Goal: Task Accomplishment & Management: Use online tool/utility

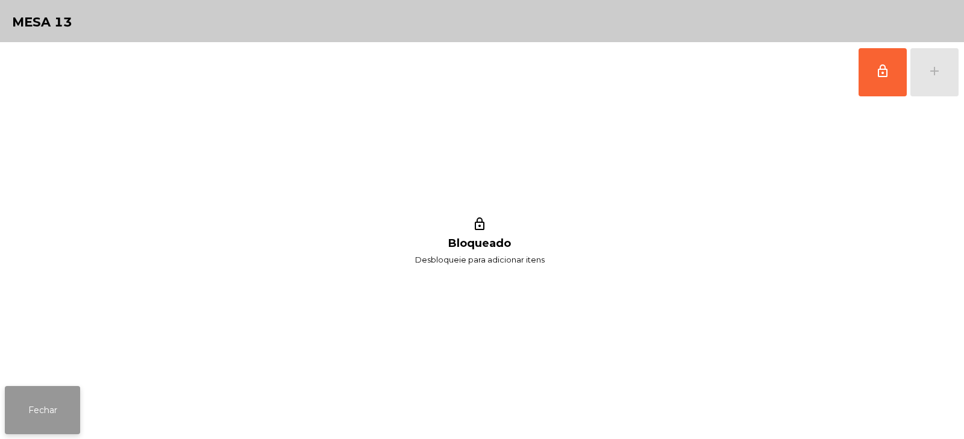
click at [60, 397] on button "Fechar" at bounding box center [42, 410] width 75 height 48
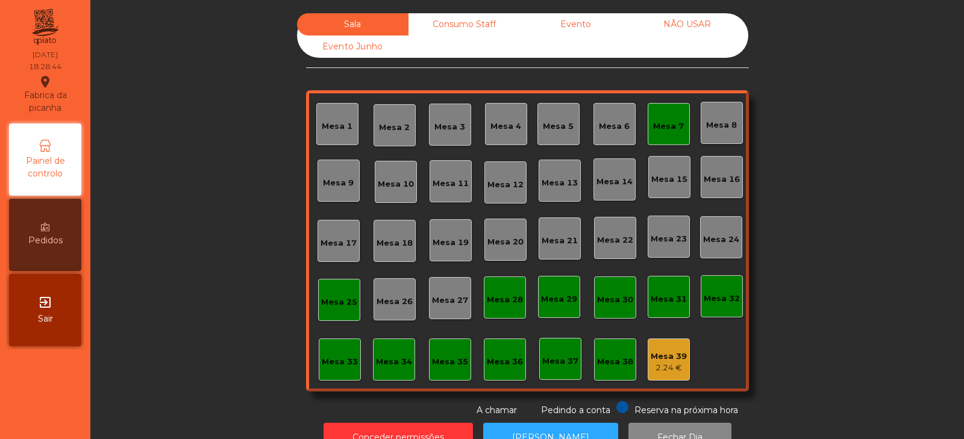
click at [680, 129] on div "Mesa 7" at bounding box center [668, 124] width 42 height 42
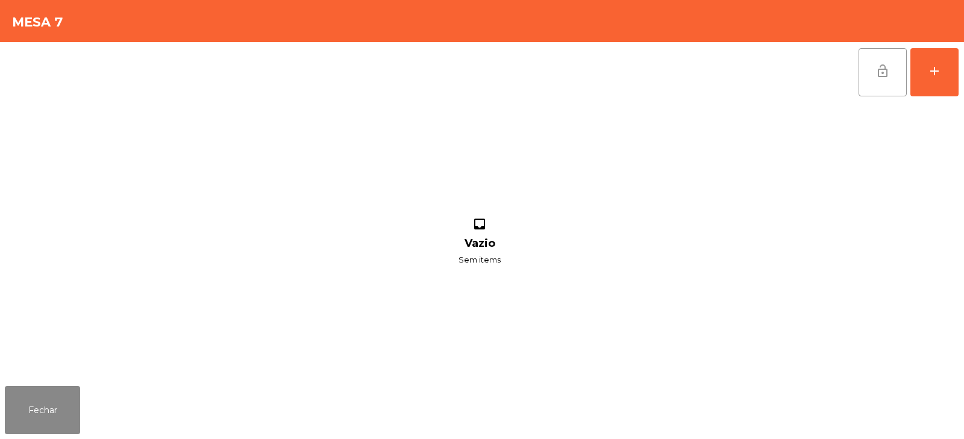
click at [881, 72] on span "lock_open" at bounding box center [882, 71] width 14 height 14
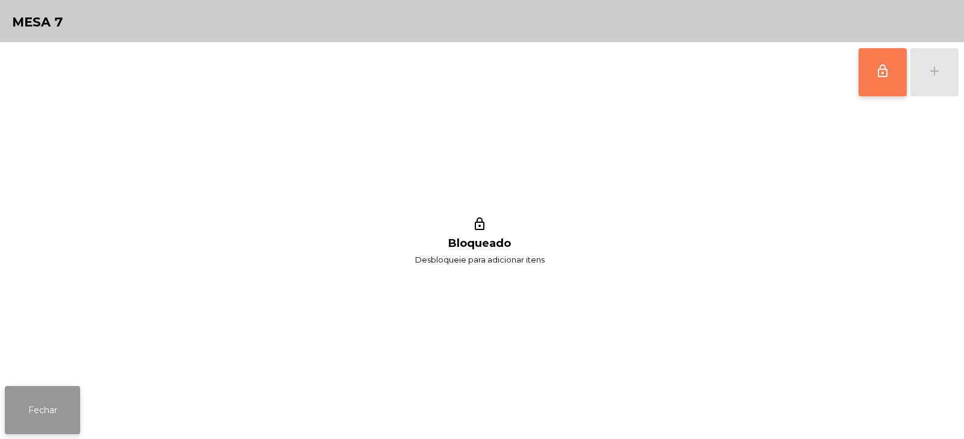
click at [58, 404] on button "Fechar" at bounding box center [42, 410] width 75 height 48
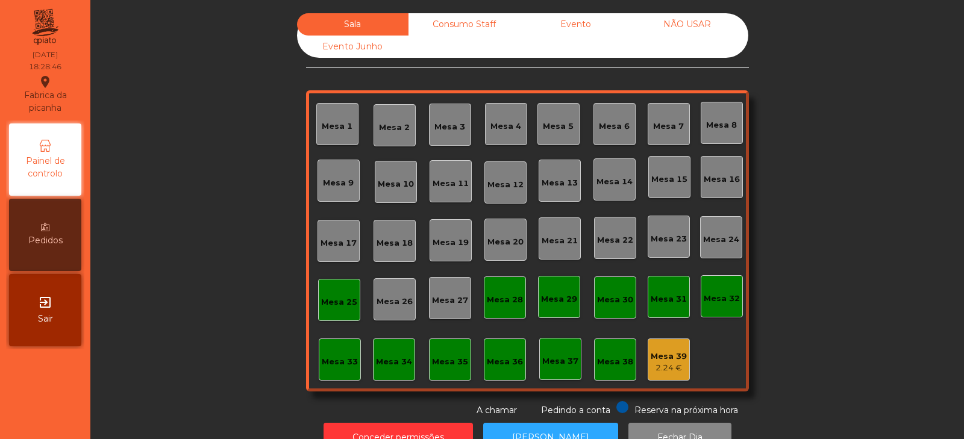
click at [332, 307] on div "Mesa 25" at bounding box center [339, 302] width 36 height 12
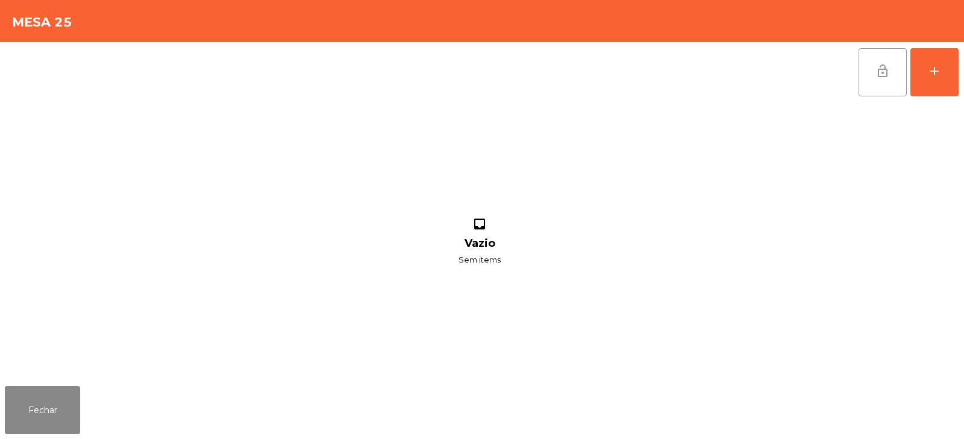
click at [887, 84] on button "lock_open" at bounding box center [882, 72] width 48 height 48
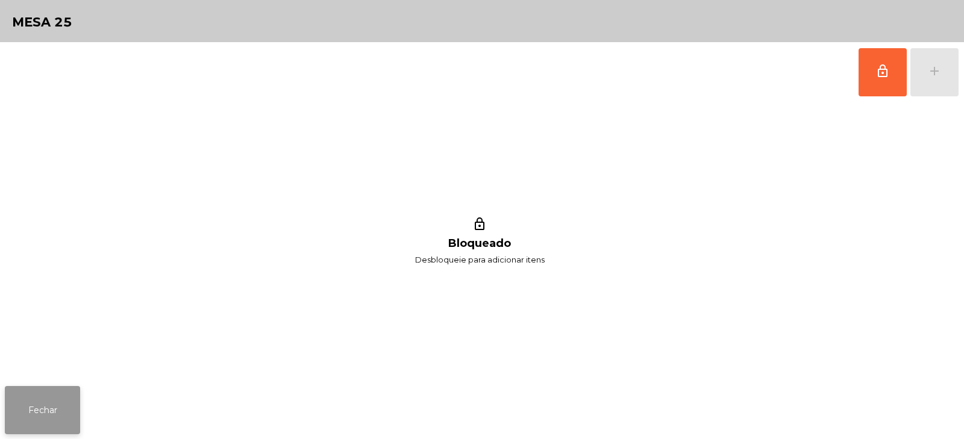
click at [61, 420] on button "Fechar" at bounding box center [42, 410] width 75 height 48
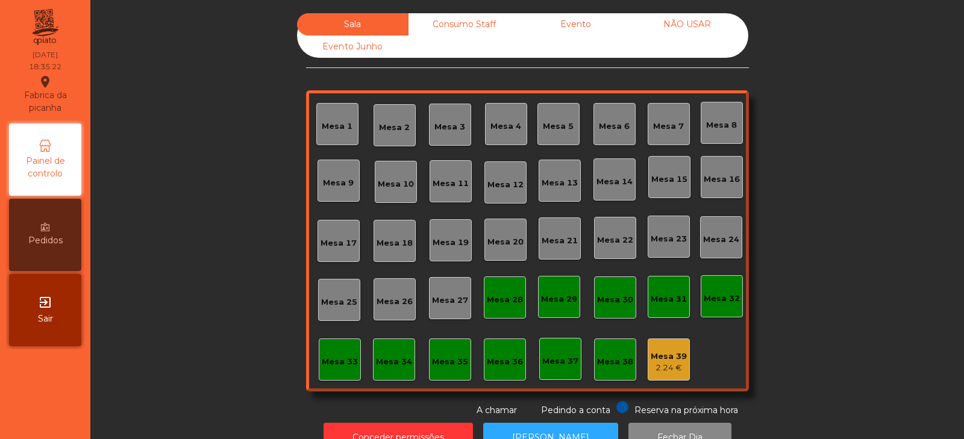
click at [463, 21] on div "Consumo Staff" at bounding box center [463, 24] width 111 height 22
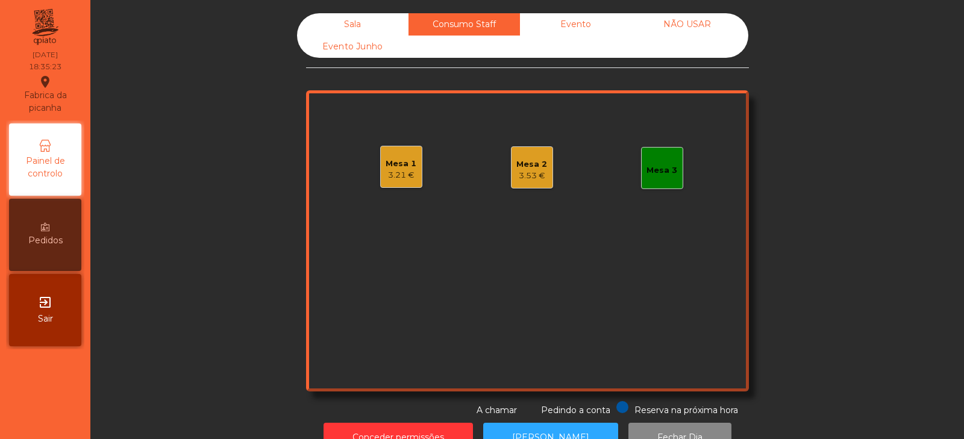
click at [408, 170] on div "3.21 €" at bounding box center [400, 175] width 31 height 12
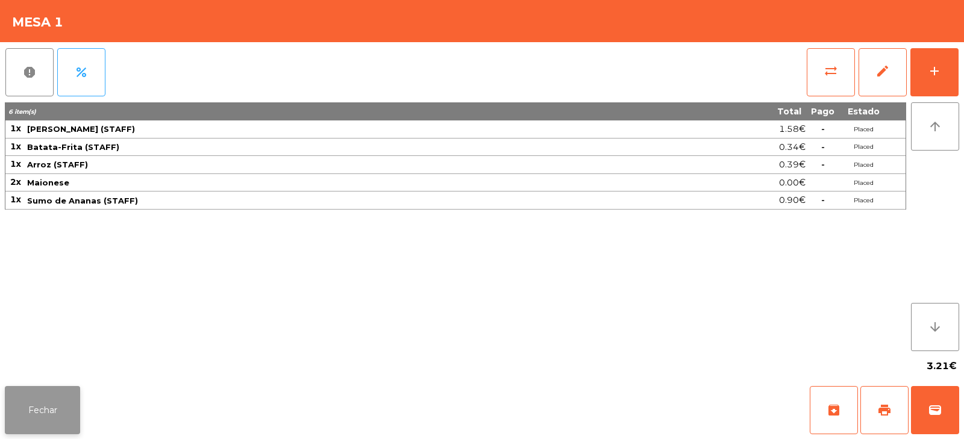
click at [36, 404] on button "Fechar" at bounding box center [42, 410] width 75 height 48
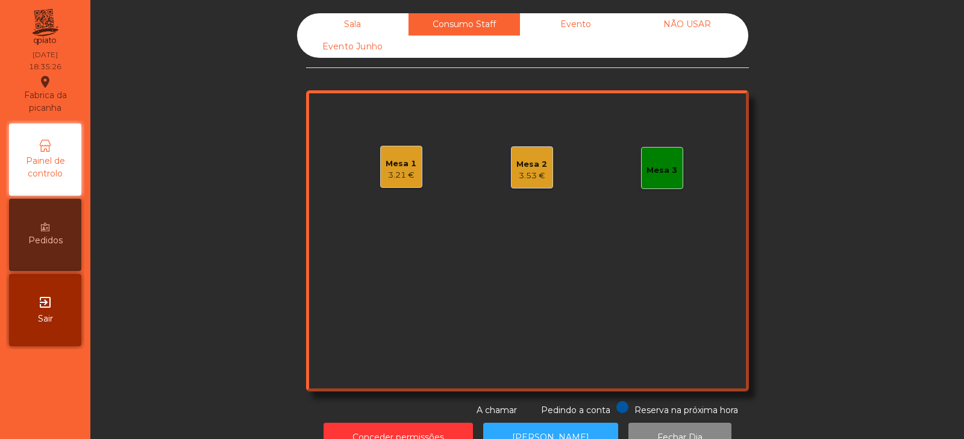
click at [535, 166] on div "Mesa 2" at bounding box center [531, 164] width 31 height 12
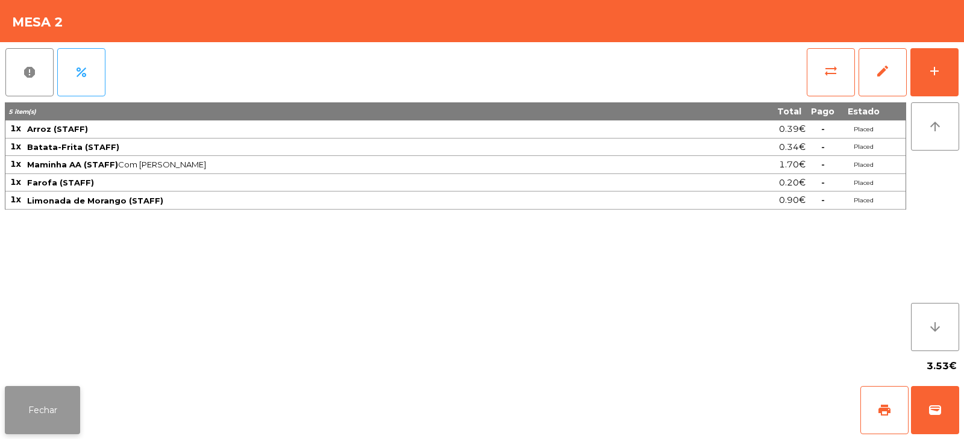
click at [40, 415] on button "Fechar" at bounding box center [42, 410] width 75 height 48
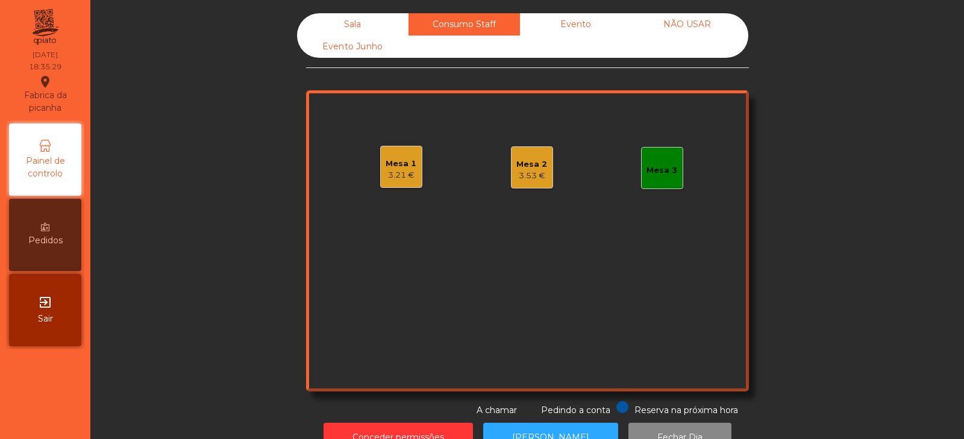
click at [567, 31] on div "Evento" at bounding box center [575, 24] width 111 height 22
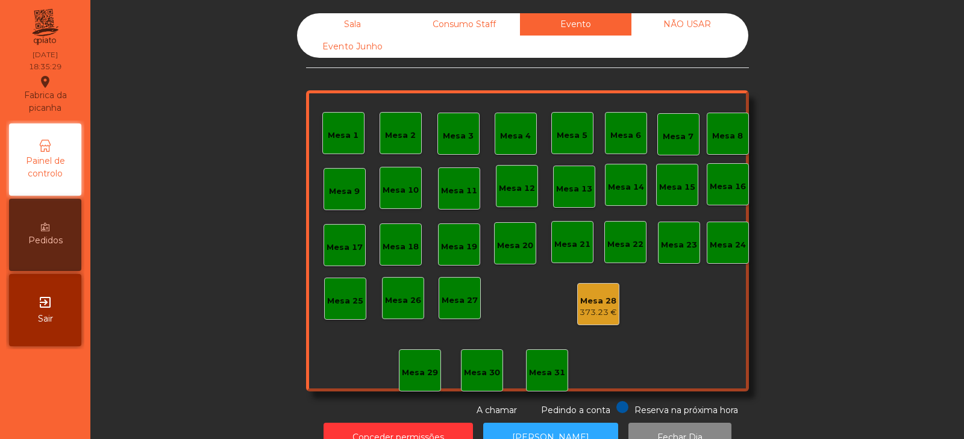
click at [684, 26] on div "NÃO USAR" at bounding box center [686, 24] width 111 height 22
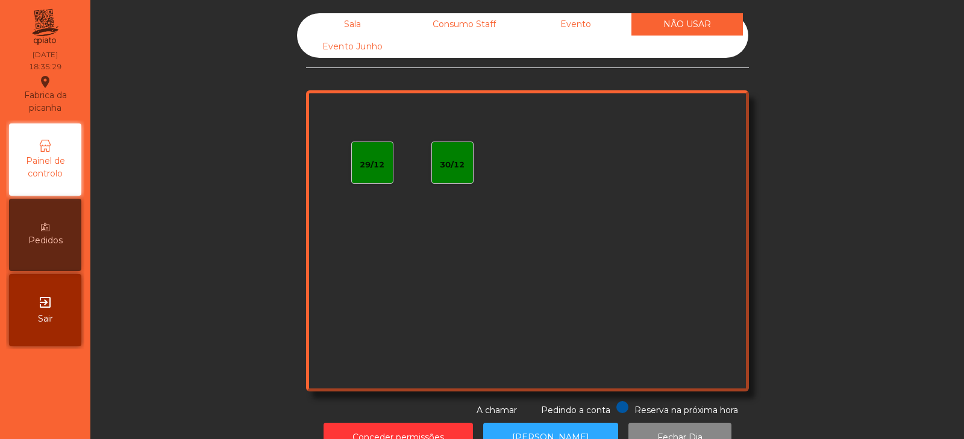
click at [371, 54] on div "Evento Junho" at bounding box center [352, 47] width 111 height 22
click at [365, 22] on div "Sala" at bounding box center [352, 24] width 111 height 22
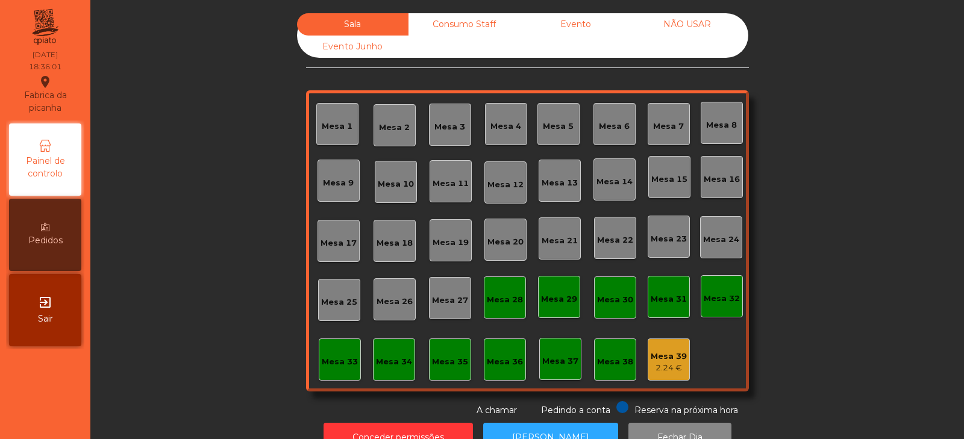
scroll to position [36, 0]
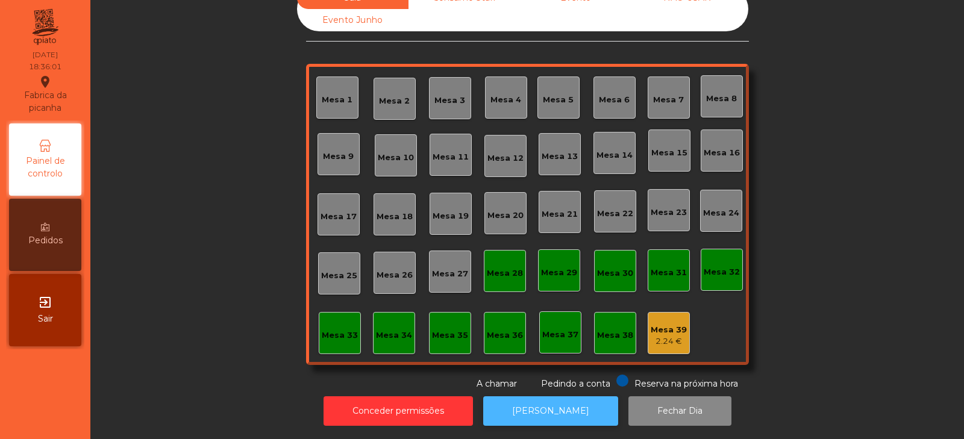
click at [534, 396] on button "[PERSON_NAME]" at bounding box center [550, 411] width 135 height 30
